Goal: Information Seeking & Learning: Find specific fact

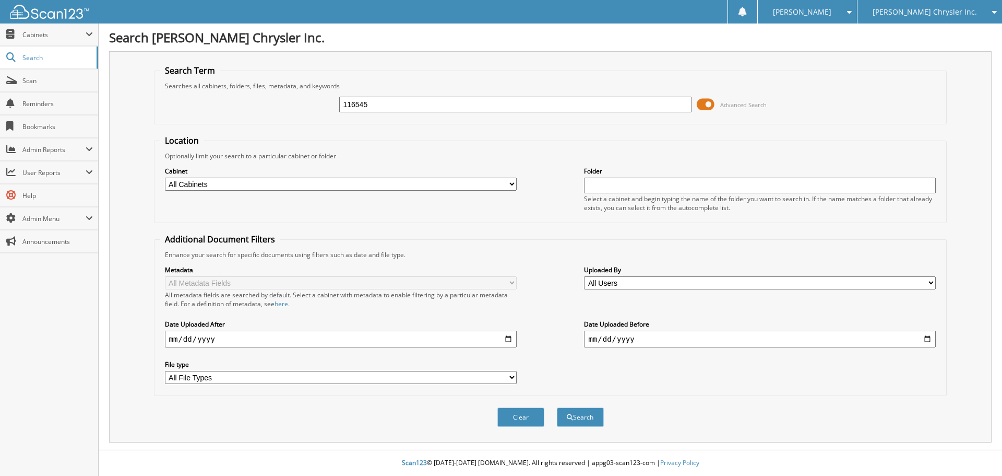
type input "116545"
click at [557, 407] on button "Search" at bounding box center [580, 416] width 47 height 19
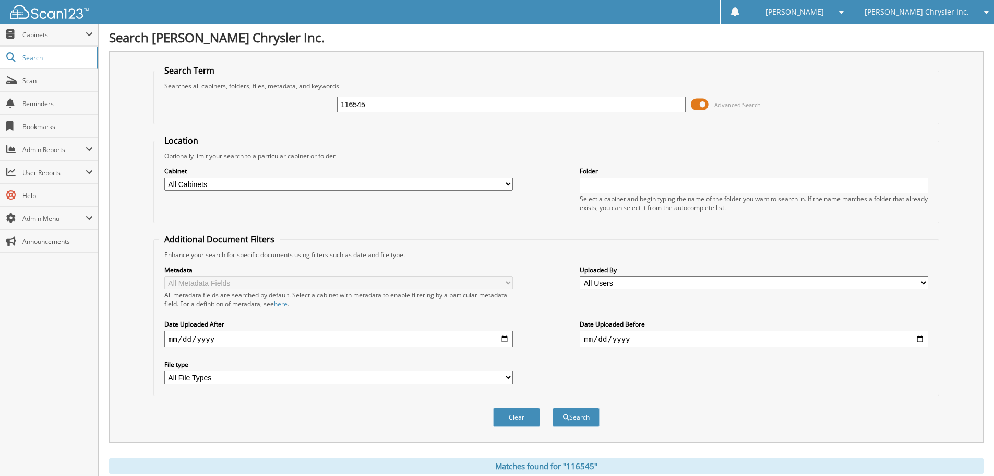
click at [744, 264] on div "Metadata All Metadata Fields All metadata fields are searched by default. Selec…" at bounding box center [546, 324] width 775 height 131
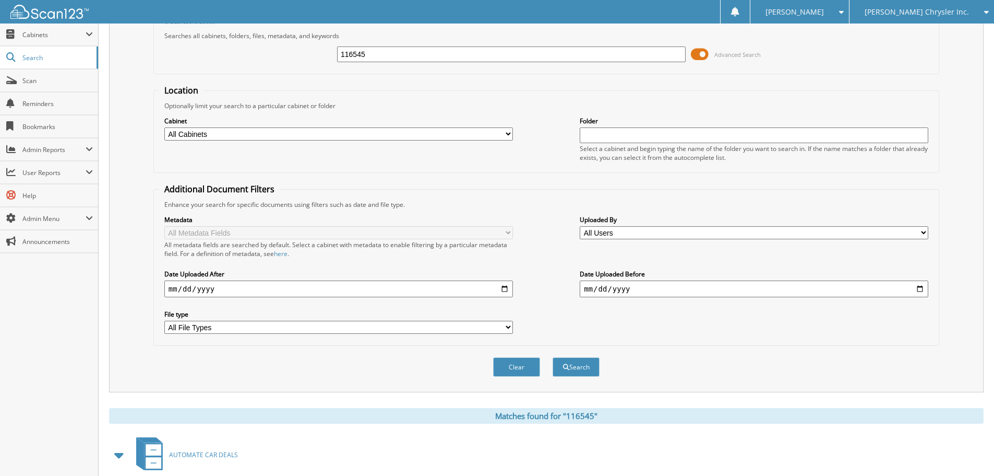
scroll to position [135, 0]
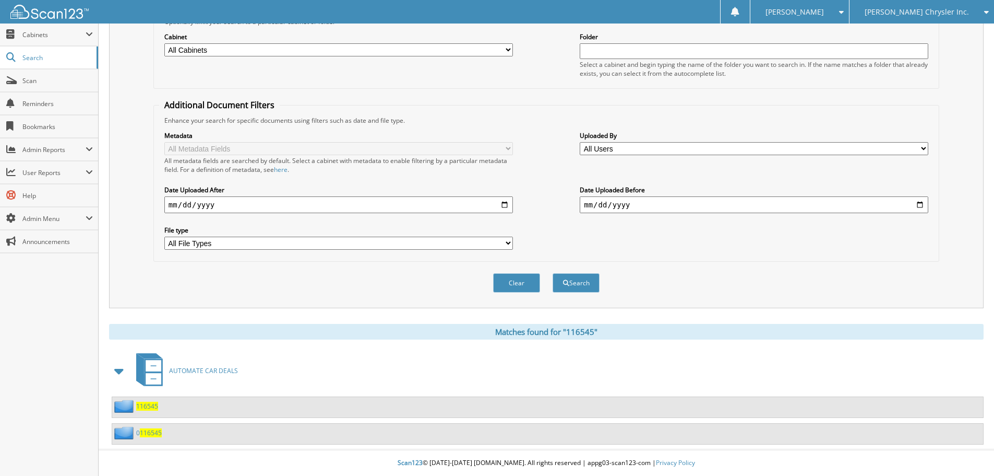
click at [145, 410] on div "116545" at bounding box center [135, 405] width 46 height 13
click at [145, 405] on span "116545" at bounding box center [147, 405] width 22 height 9
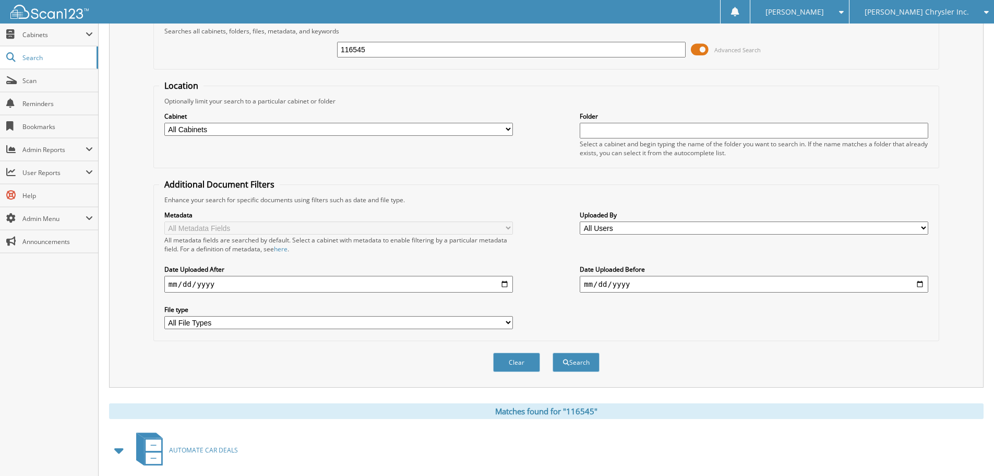
scroll to position [135, 0]
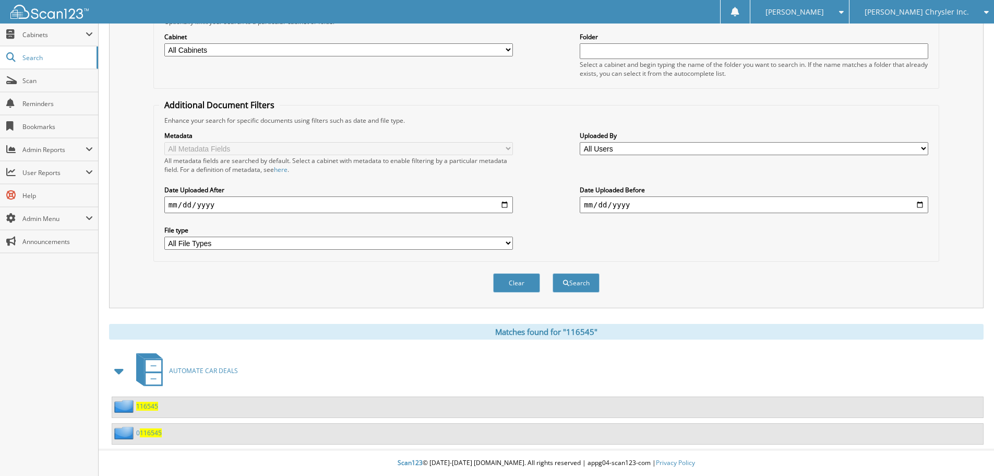
click at [151, 435] on span "116545" at bounding box center [151, 432] width 22 height 9
